Goal: Use online tool/utility: Utilize a website feature to perform a specific function

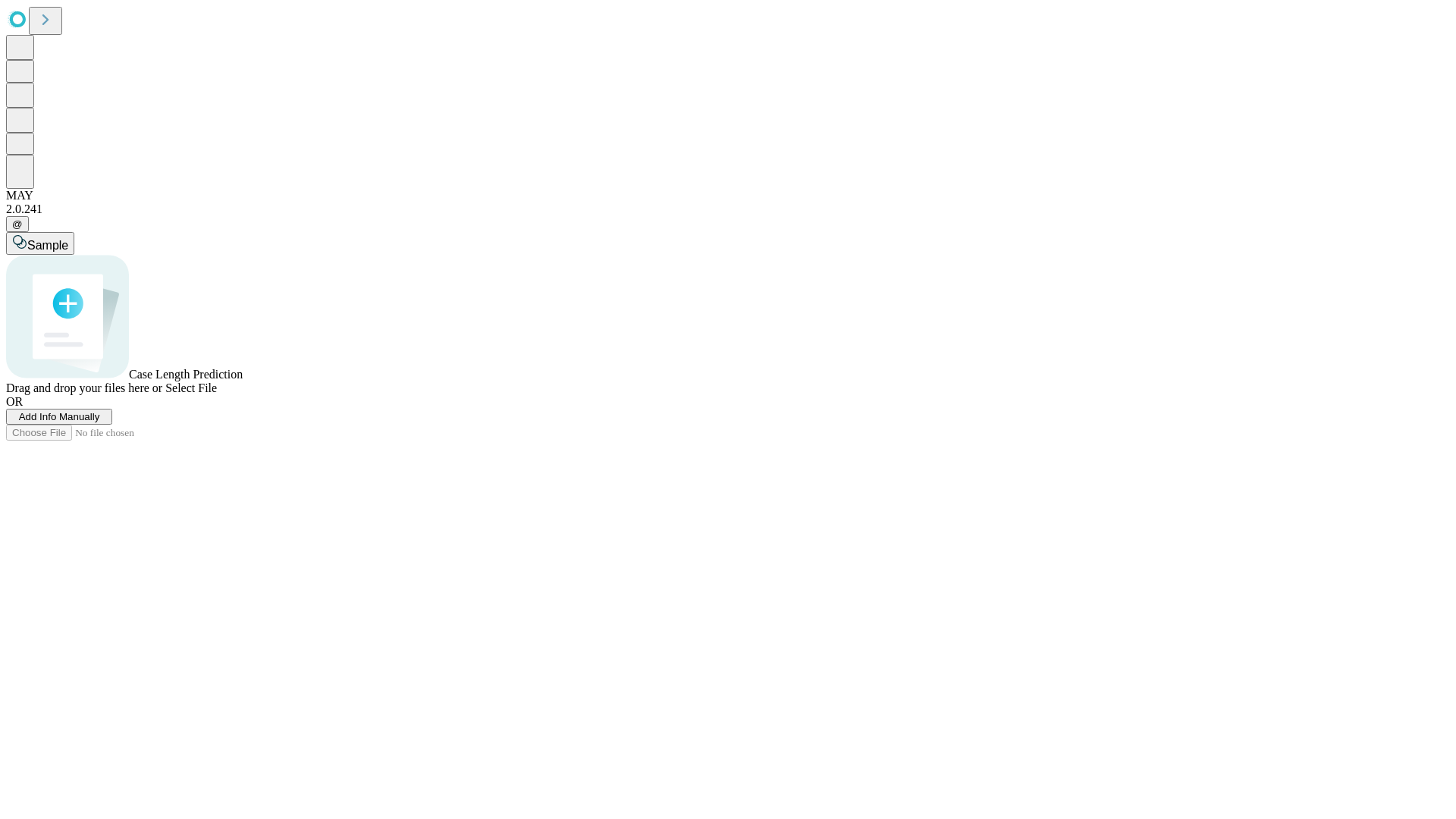
click at [217, 394] on span "Select File" at bounding box center [191, 388] width 52 height 13
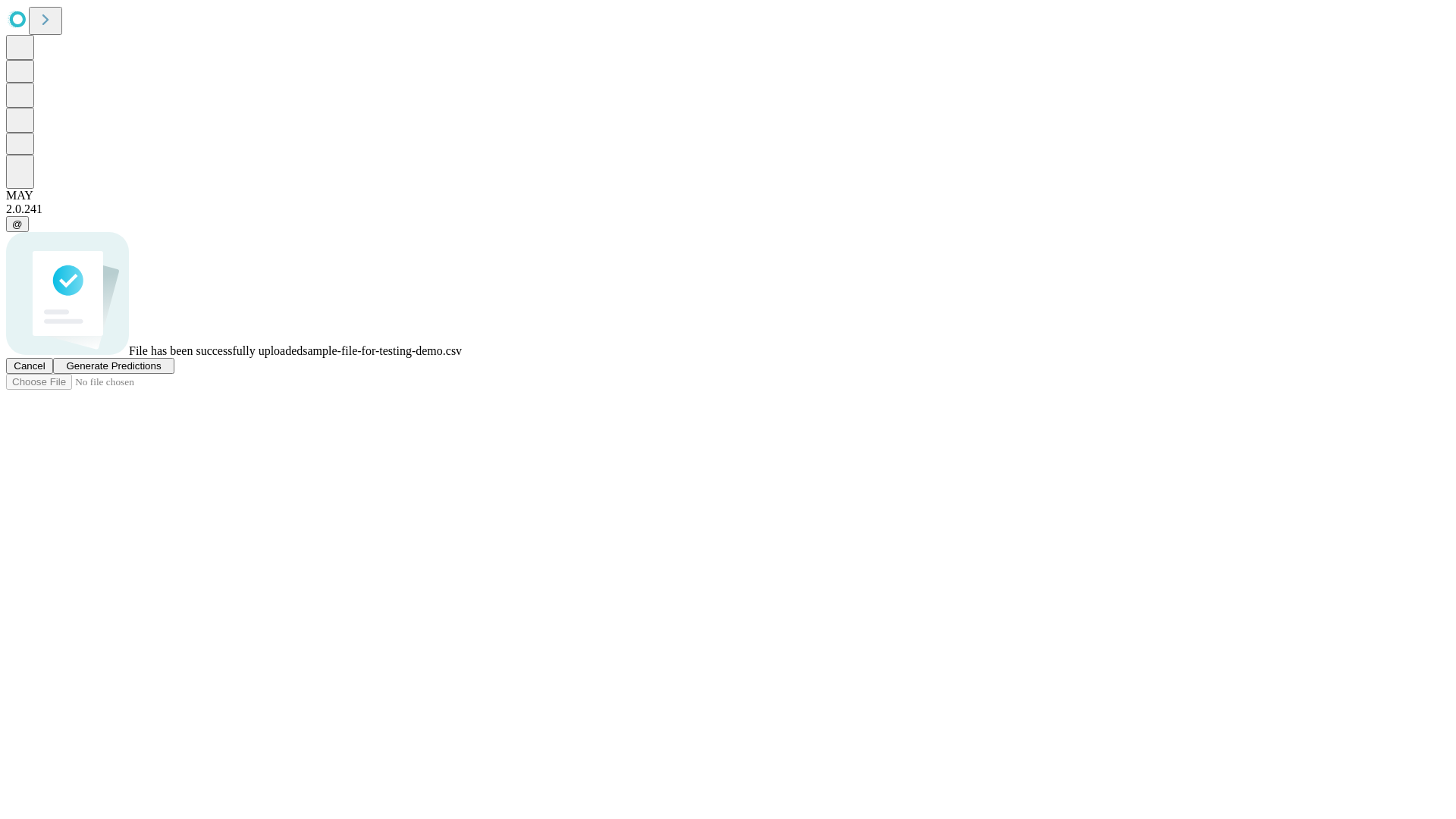
click at [161, 372] on span "Generate Predictions" at bounding box center [114, 366] width 95 height 12
